Goal: Task Accomplishment & Management: Use online tool/utility

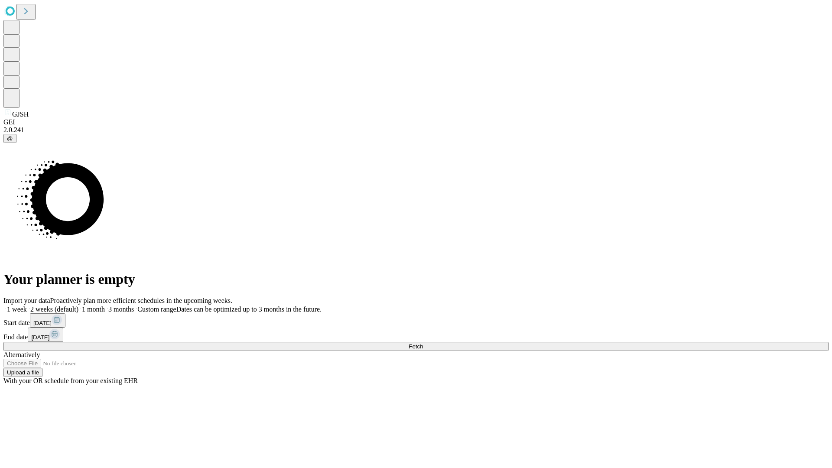
click at [423, 343] on span "Fetch" at bounding box center [416, 346] width 14 height 6
